Goal: Use online tool/utility: Utilize a website feature to perform a specific function

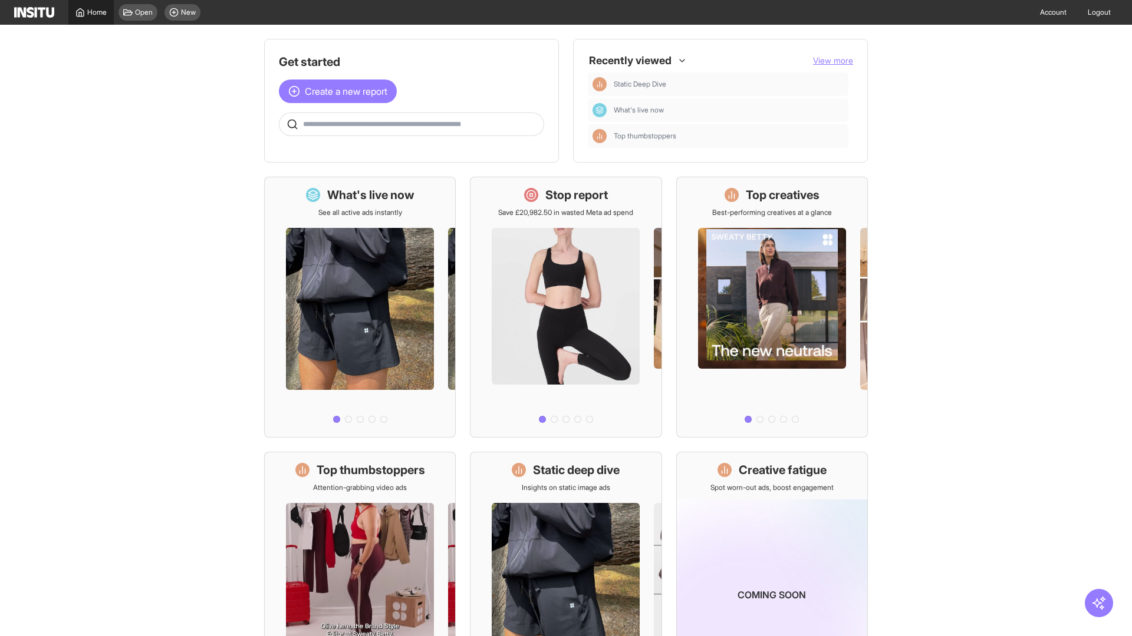
click at [91, 12] on span "Home" at bounding box center [96, 12] width 19 height 9
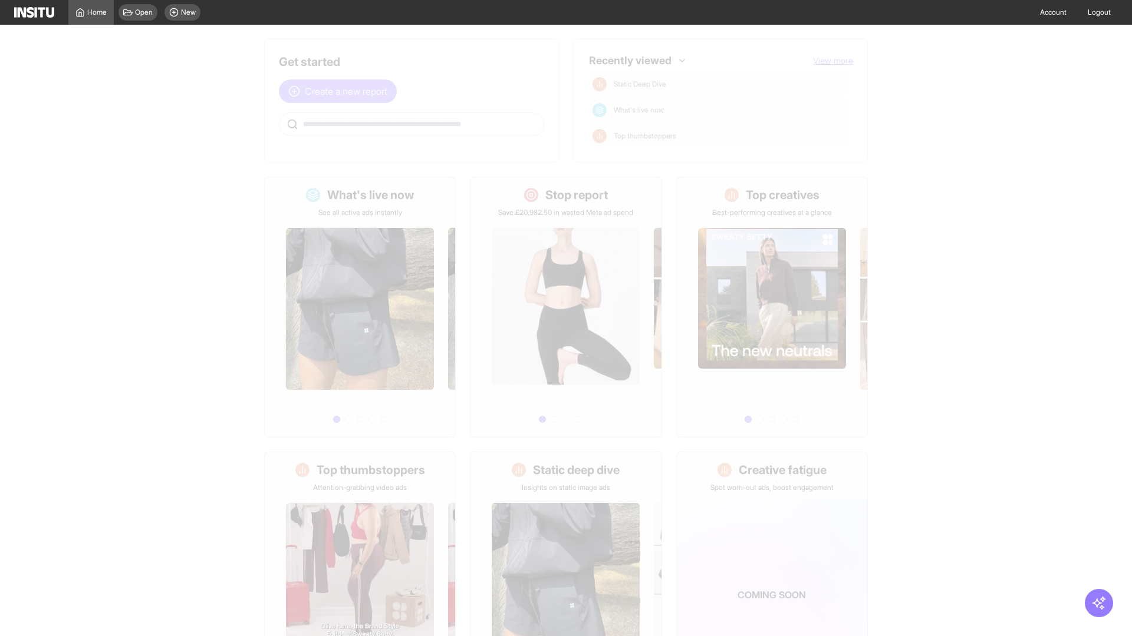
click at [341, 84] on span "Create a new report" at bounding box center [346, 91] width 83 height 14
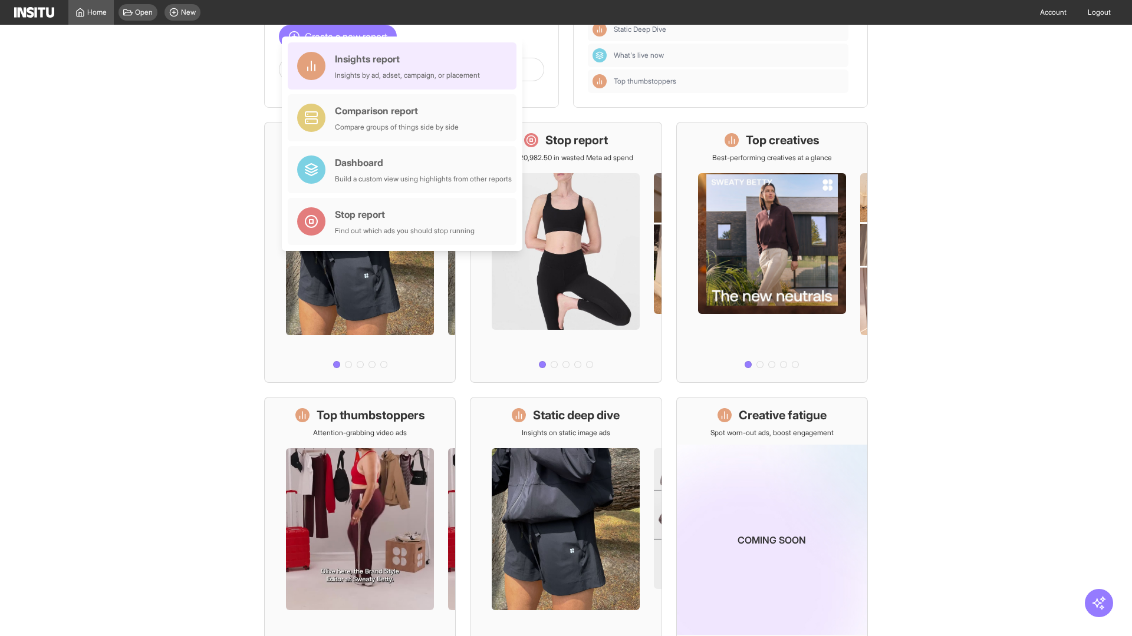
click at [405, 66] on div "Insights report Insights by ad, adset, campaign, or placement" at bounding box center [407, 66] width 145 height 28
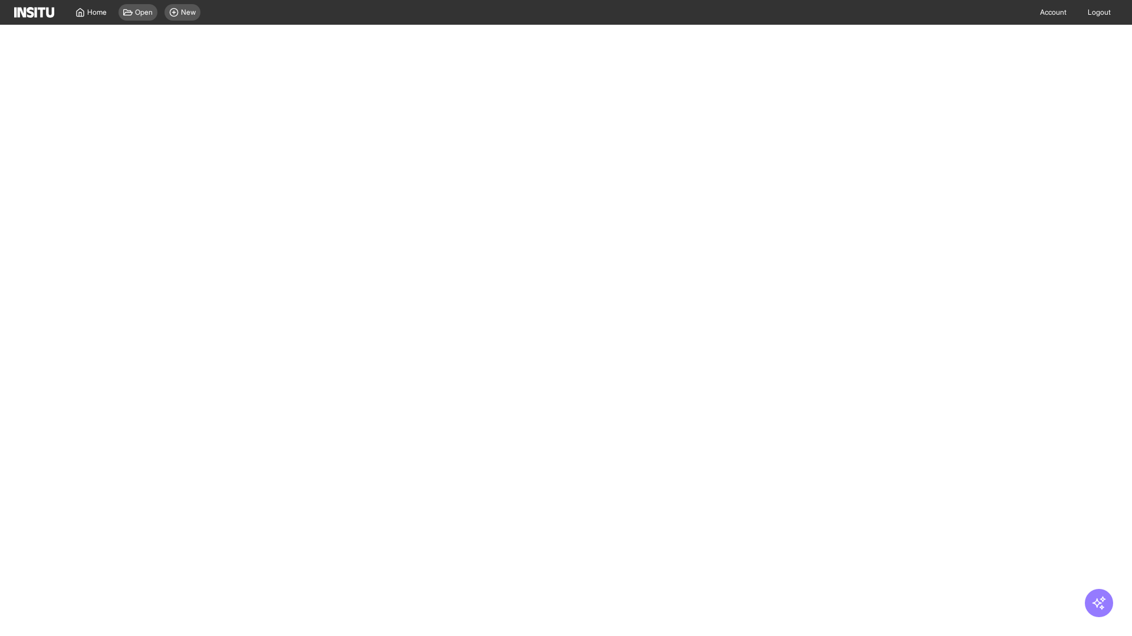
select select "**"
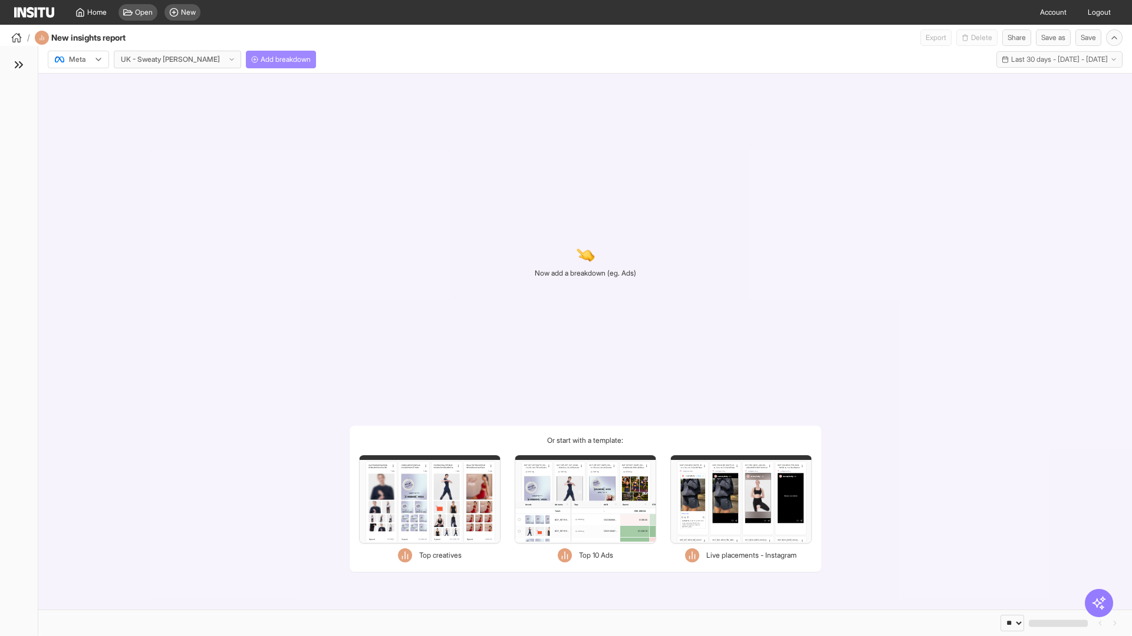
click at [260, 60] on span "Add breakdown" at bounding box center [285, 59] width 50 height 9
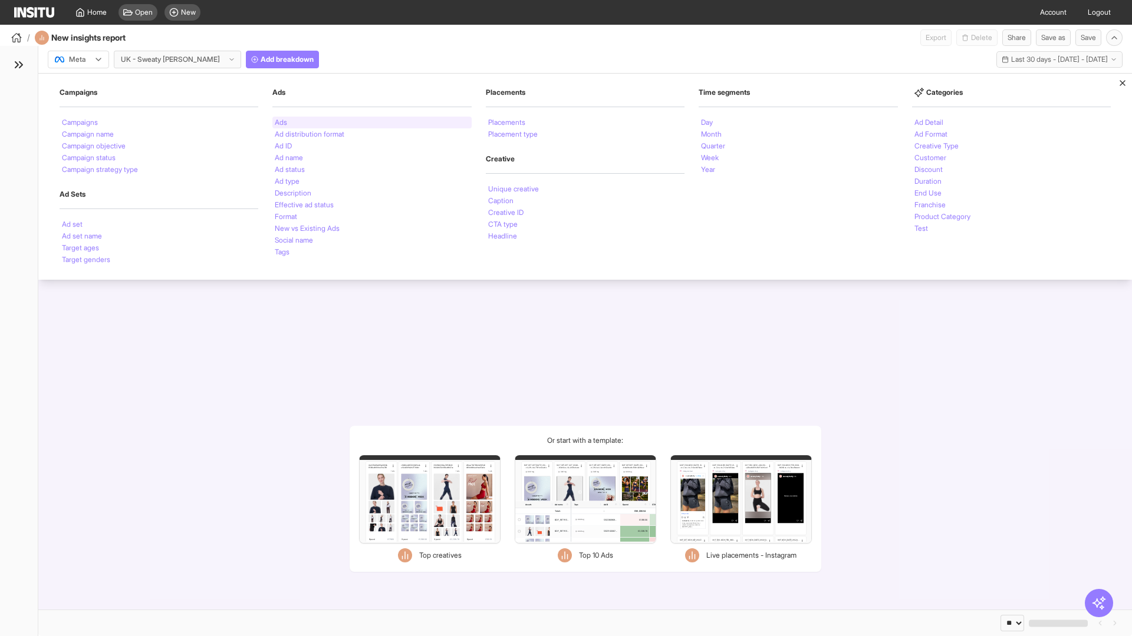
click at [281, 123] on li "Ads" at bounding box center [281, 122] width 12 height 7
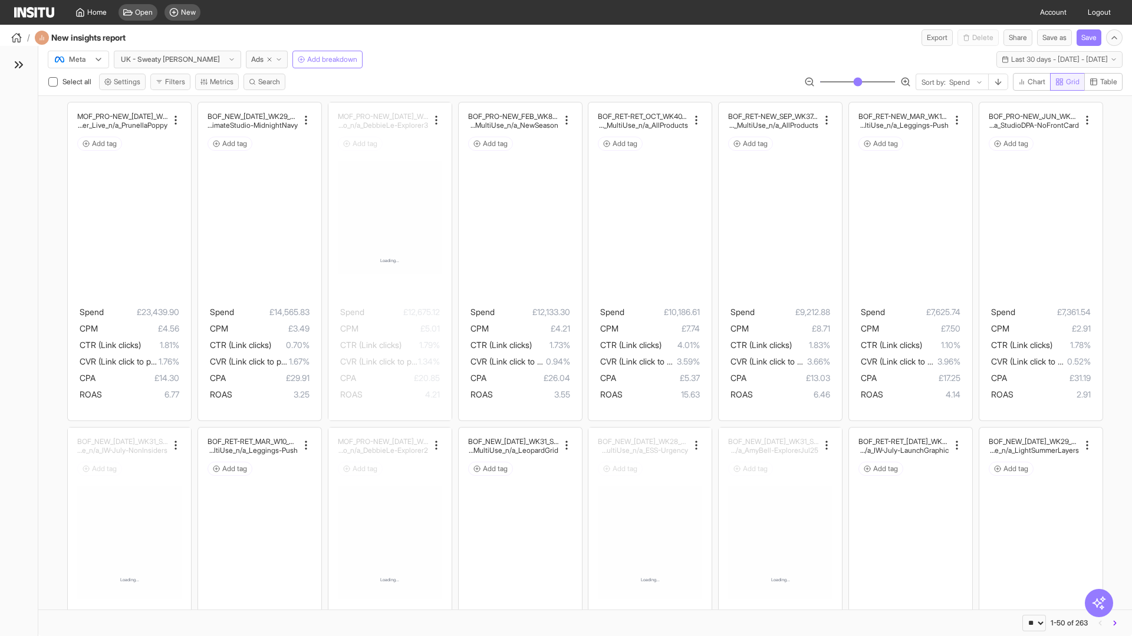
click at [1065, 82] on span "Grid" at bounding box center [1072, 81] width 14 height 9
